Goal: Find specific page/section: Find specific page/section

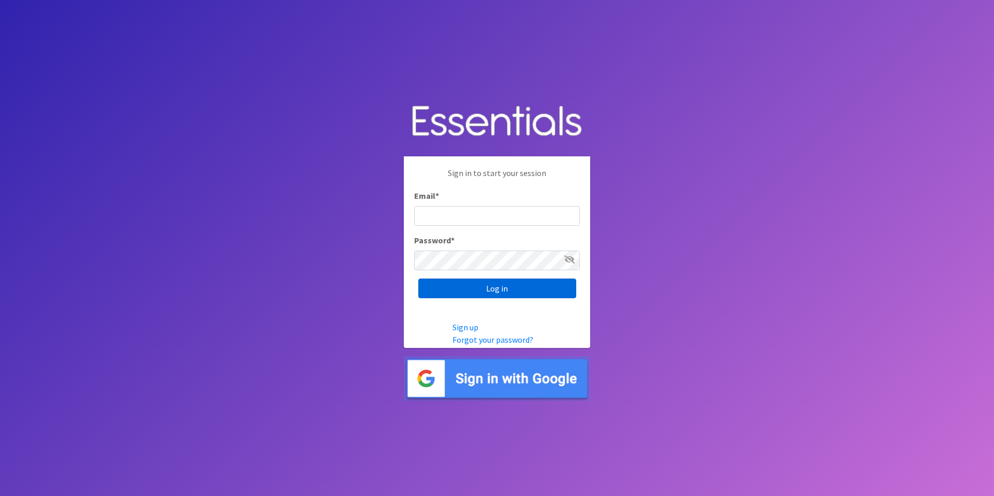
type input "[EMAIL_ADDRESS][DOMAIN_NAME]"
click at [486, 288] on input "Log in" at bounding box center [497, 288] width 158 height 20
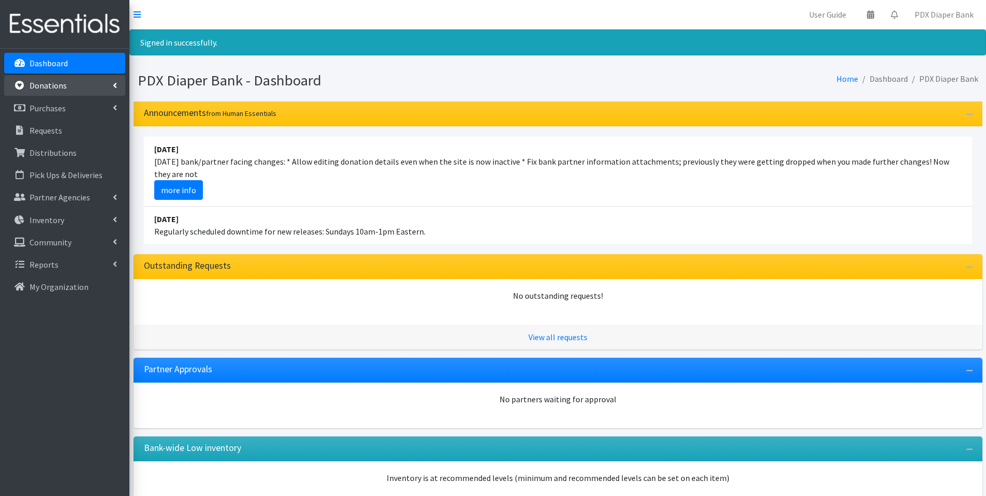
click at [54, 84] on p "Donations" at bounding box center [48, 85] width 37 height 10
click at [48, 288] on p "Community" at bounding box center [51, 287] width 42 height 10
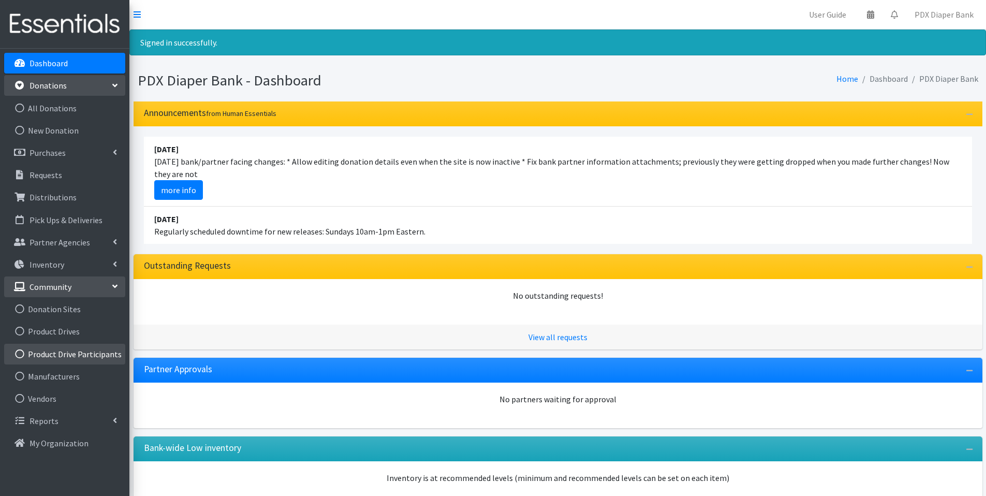
click at [57, 355] on link "Product Drive Participants" at bounding box center [64, 354] width 121 height 21
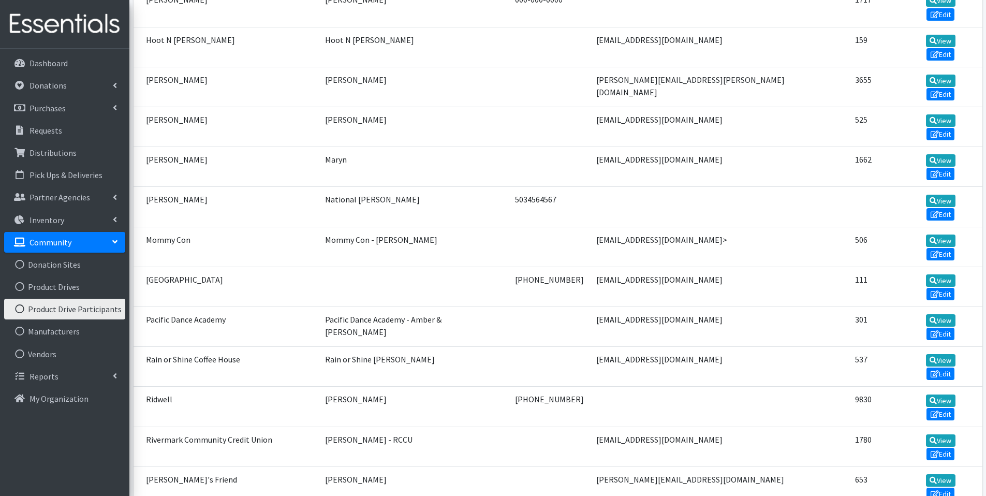
scroll to position [460, 0]
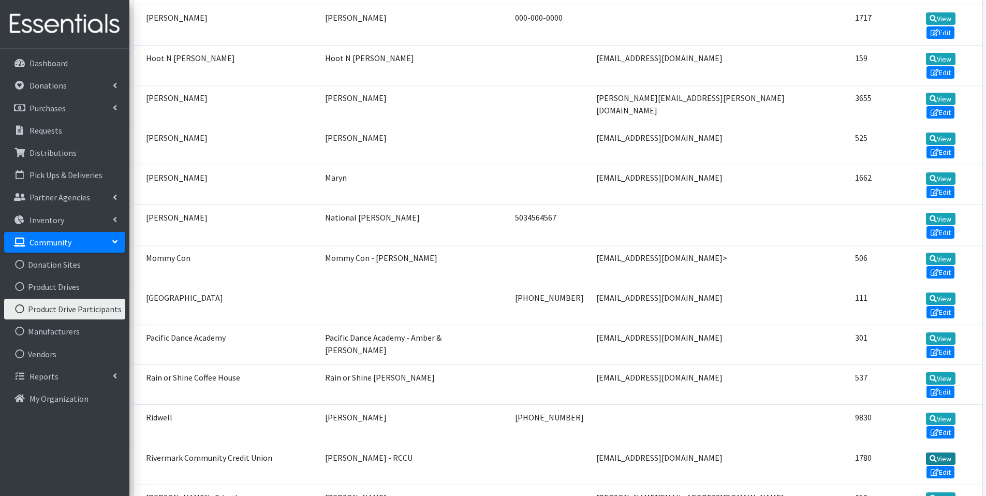
click at [926, 452] on link "View" at bounding box center [941, 458] width 30 height 12
